Goal: Information Seeking & Learning: Learn about a topic

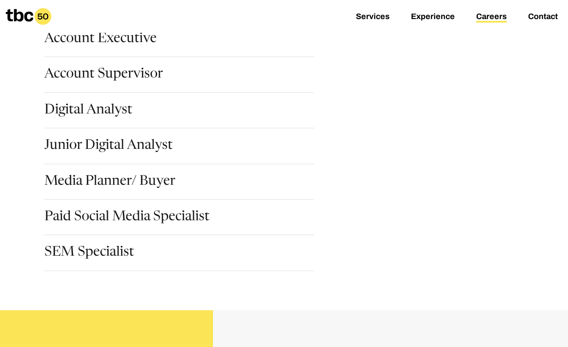
scroll to position [151, 0]
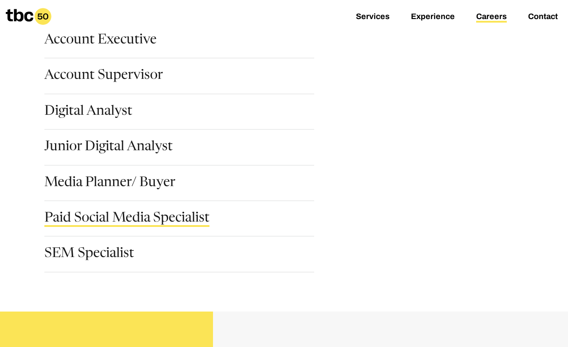
click at [173, 219] on link "Paid Social Media Specialist" at bounding box center [126, 219] width 165 height 15
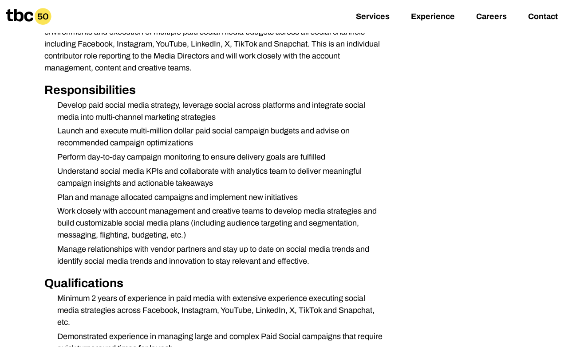
scroll to position [280, 0]
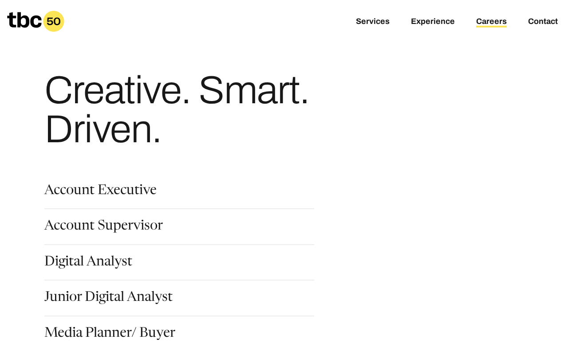
click at [94, 180] on section "Account Executive Account Supervisor Digital Analyst Junior Digital Analyst Med…" at bounding box center [283, 302] width 511 height 264
click at [92, 188] on link "Account Executive" at bounding box center [100, 191] width 112 height 15
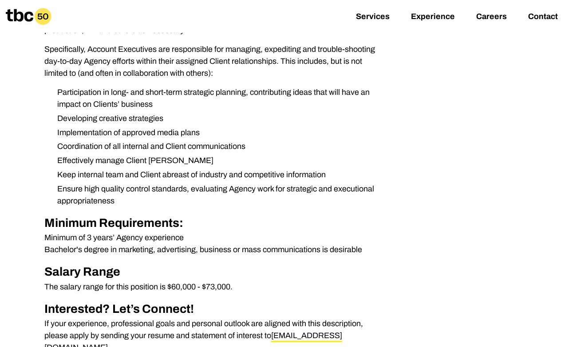
scroll to position [298, 0]
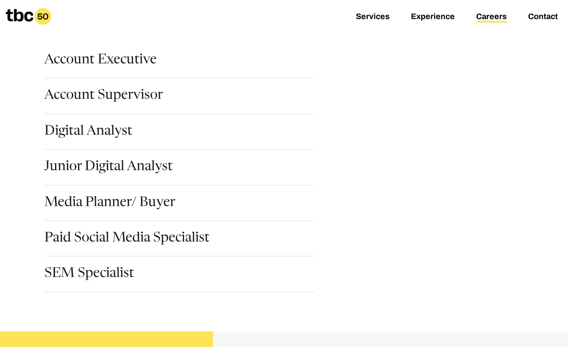
scroll to position [186, 0]
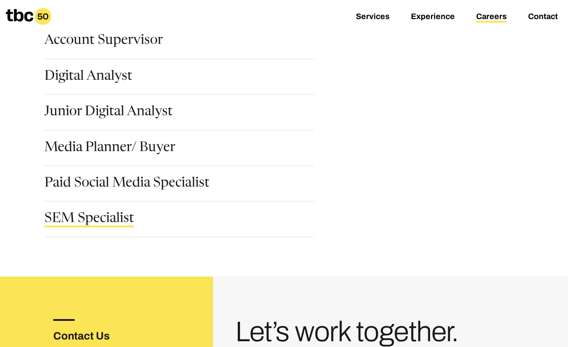
drag, startPoint x: 89, startPoint y: 217, endPoint x: 96, endPoint y: 217, distance: 6.7
click at [89, 217] on link "SEM Specialist" at bounding box center [89, 219] width 90 height 15
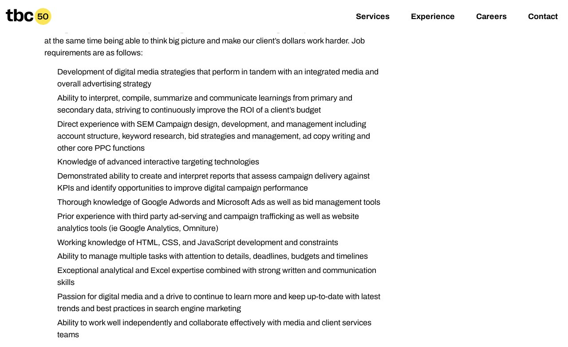
scroll to position [180, 0]
